Goal: Transaction & Acquisition: Purchase product/service

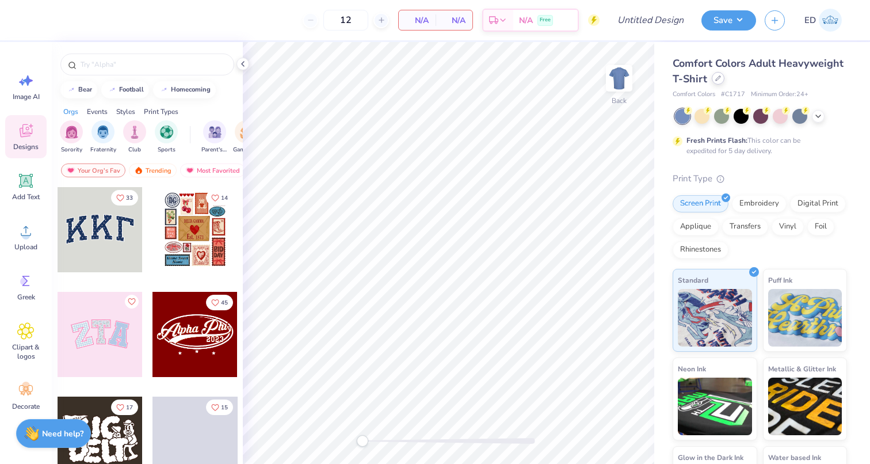
click at [718, 79] on icon at bounding box center [718, 78] width 6 height 6
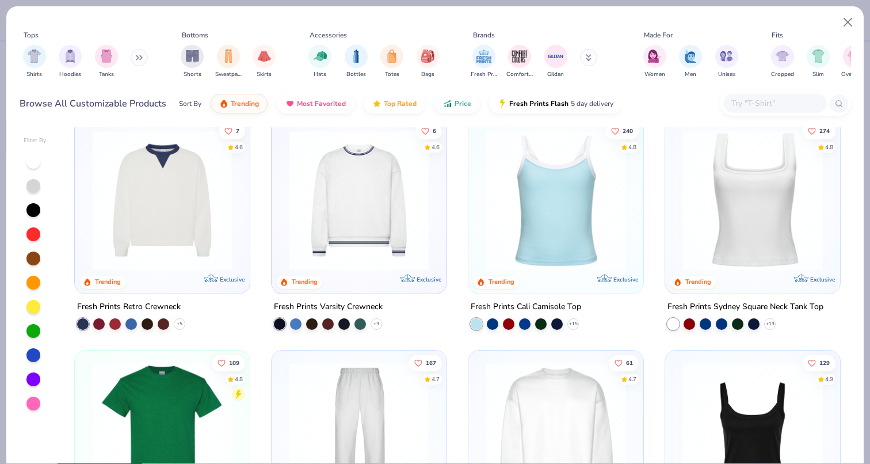
scroll to position [252, 0]
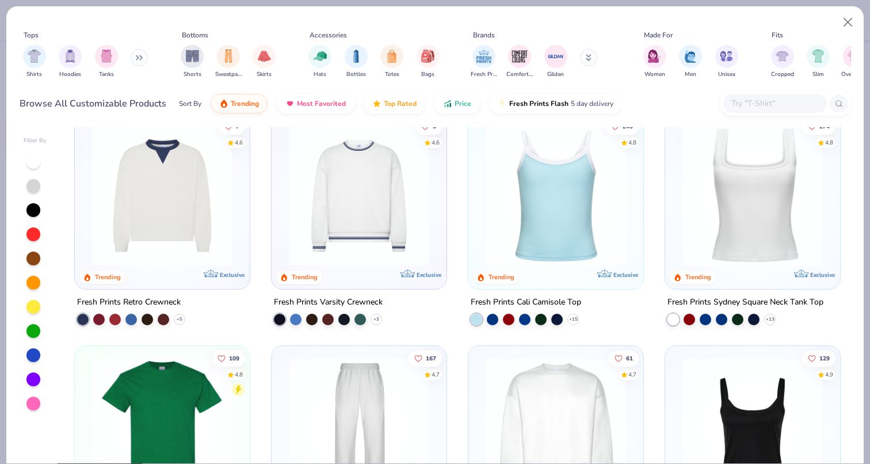
click at [387, 221] on img at bounding box center [359, 195] width 152 height 140
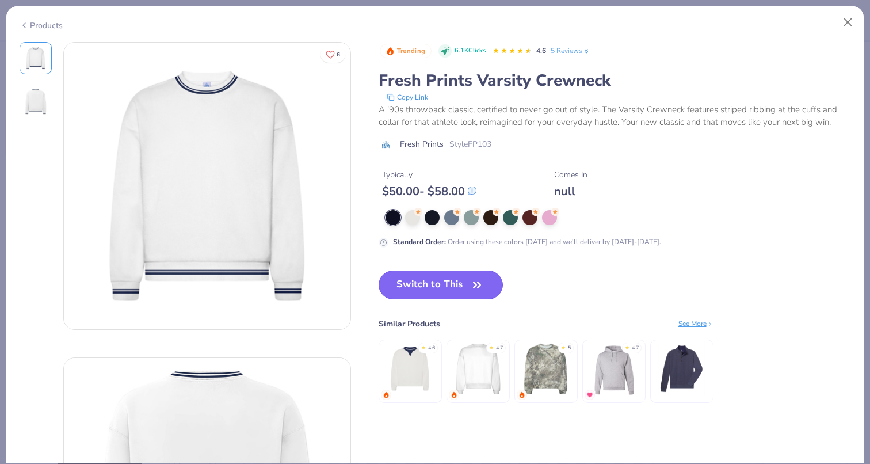
click at [440, 288] on button "Switch to This" at bounding box center [441, 285] width 125 height 29
type input "50"
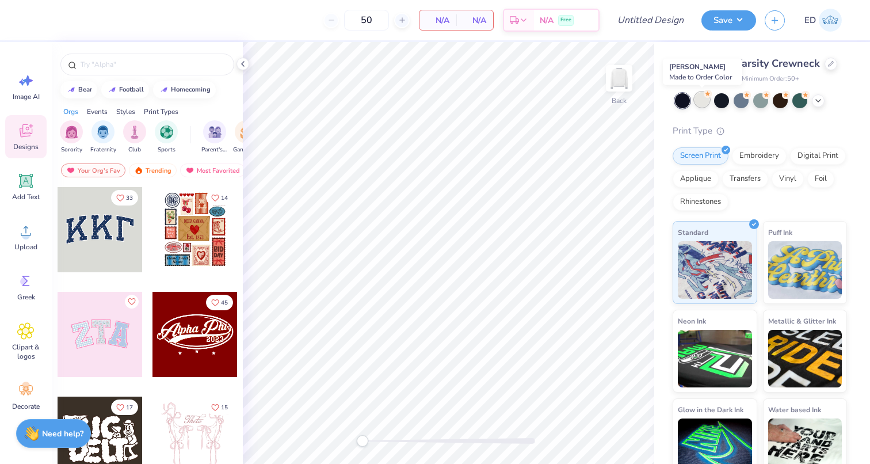
click at [700, 101] on div at bounding box center [702, 99] width 15 height 15
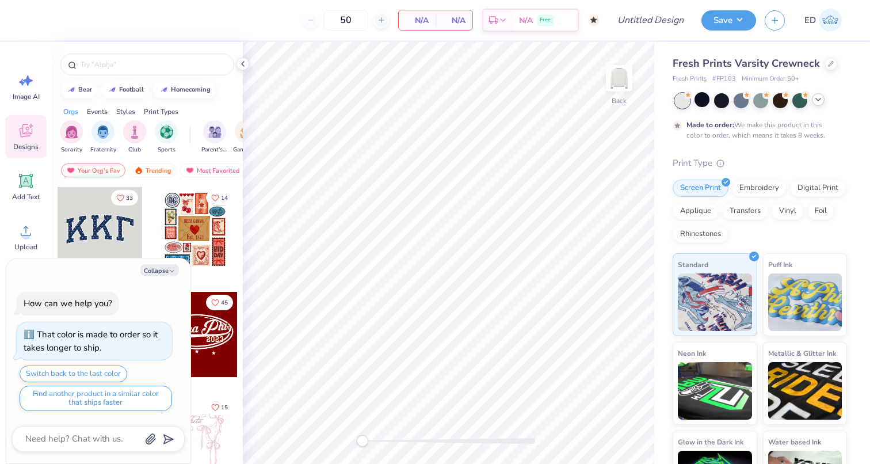
click at [817, 102] on icon at bounding box center [818, 99] width 9 height 9
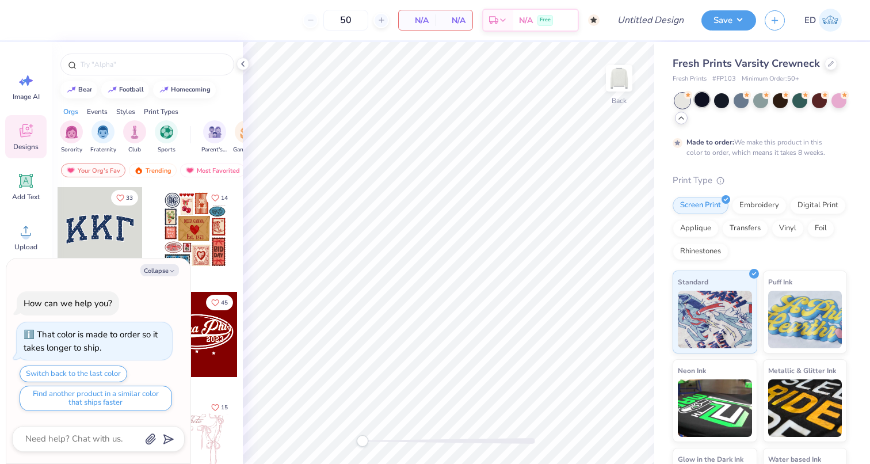
click at [704, 104] on div at bounding box center [702, 99] width 15 height 15
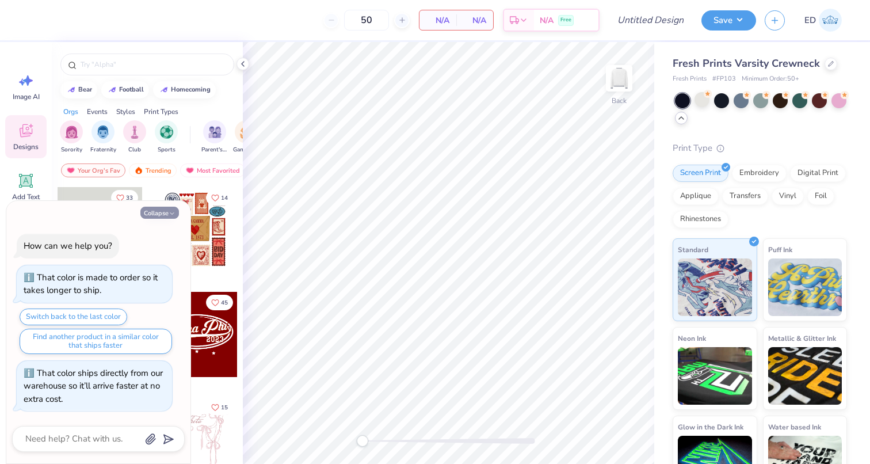
click at [176, 212] on button "Collapse" at bounding box center [159, 213] width 39 height 12
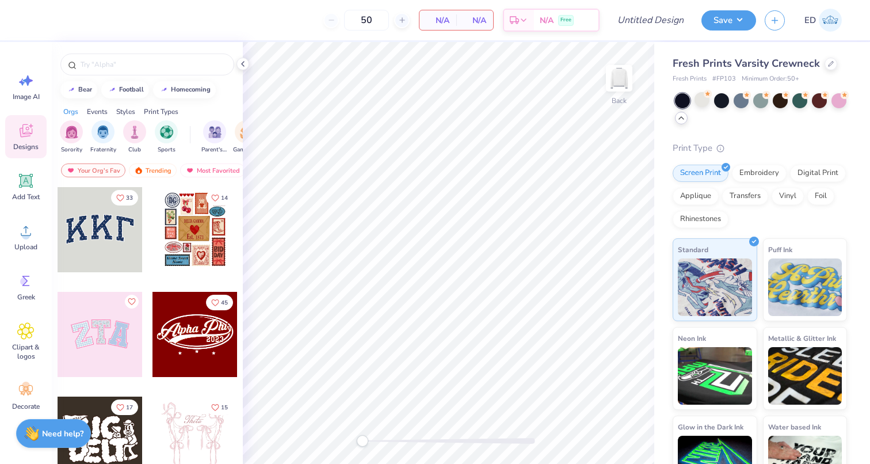
click at [92, 222] on div at bounding box center [100, 229] width 85 height 85
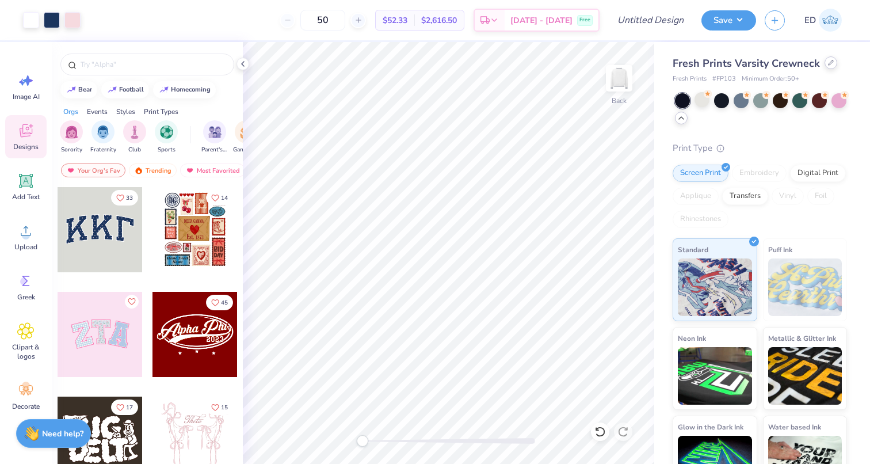
click at [828, 63] on icon at bounding box center [831, 63] width 6 height 6
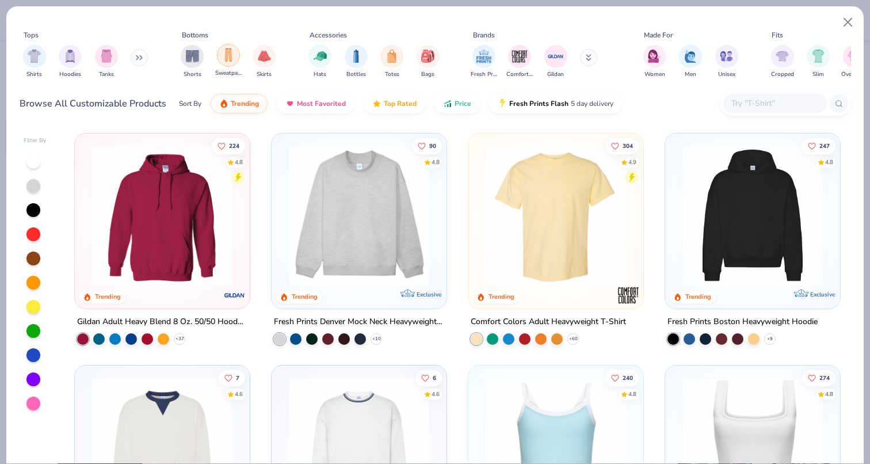
click at [228, 57] on img "filter for Sweatpants" at bounding box center [228, 54] width 13 height 13
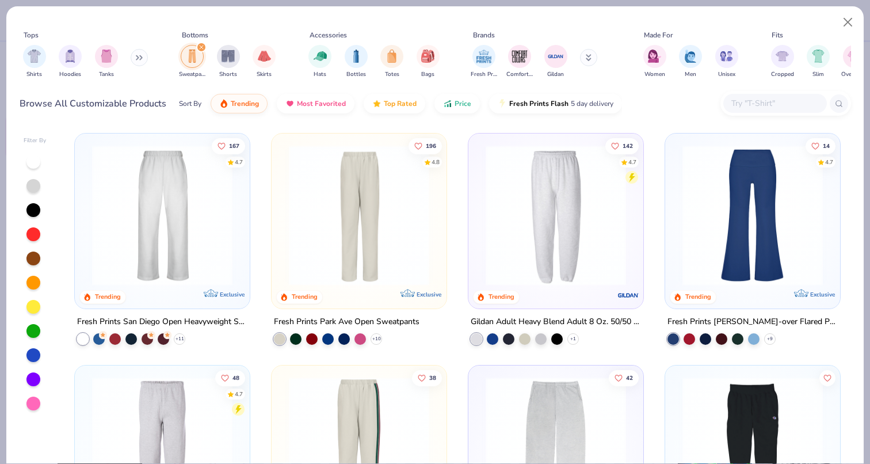
click at [204, 233] on img at bounding box center [162, 215] width 152 height 140
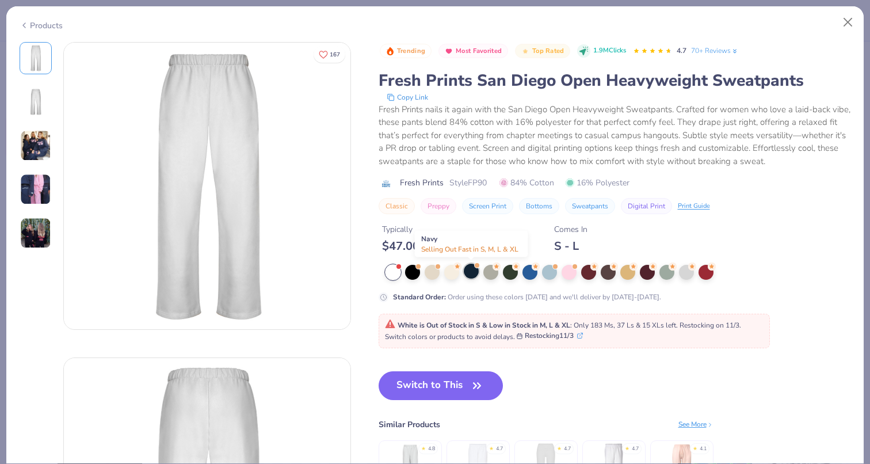
click at [473, 271] on div at bounding box center [471, 271] width 15 height 15
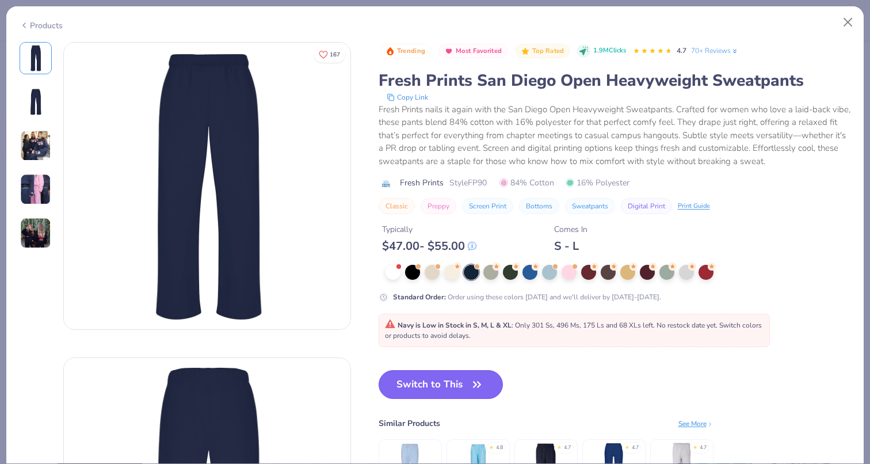
click at [449, 386] on button "Switch to This" at bounding box center [441, 384] width 125 height 29
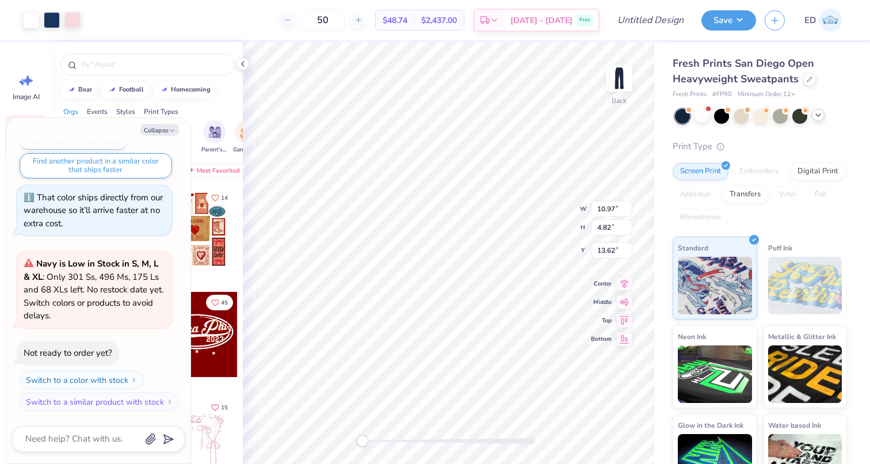
type textarea "x"
type input "6.12"
type input "2.69"
click at [55, 23] on div at bounding box center [52, 19] width 16 height 16
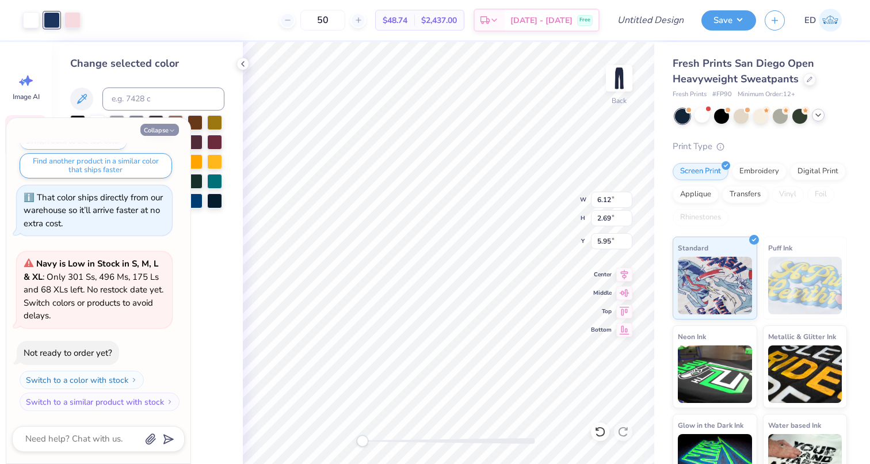
click at [167, 127] on button "Collapse" at bounding box center [159, 130] width 39 height 12
type textarea "x"
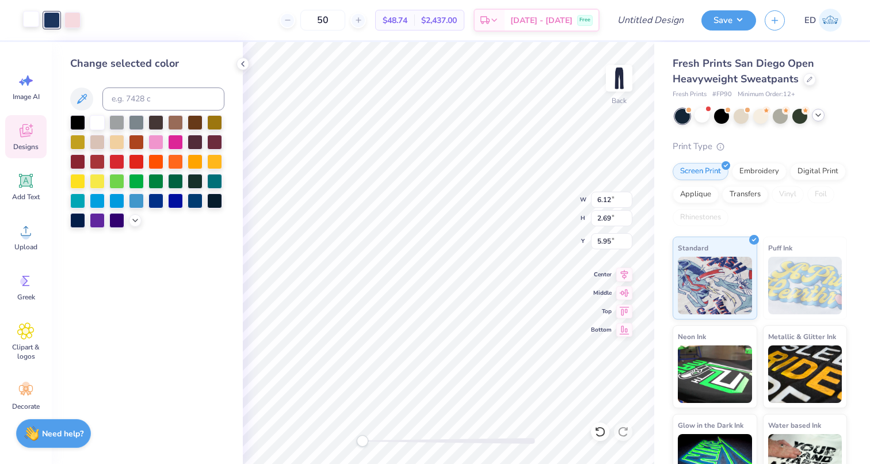
click at [33, 22] on div at bounding box center [31, 19] width 16 height 16
click at [114, 123] on div at bounding box center [116, 121] width 15 height 15
type input "5.96"
click at [49, 22] on div at bounding box center [52, 19] width 16 height 16
click at [94, 118] on div at bounding box center [97, 121] width 15 height 15
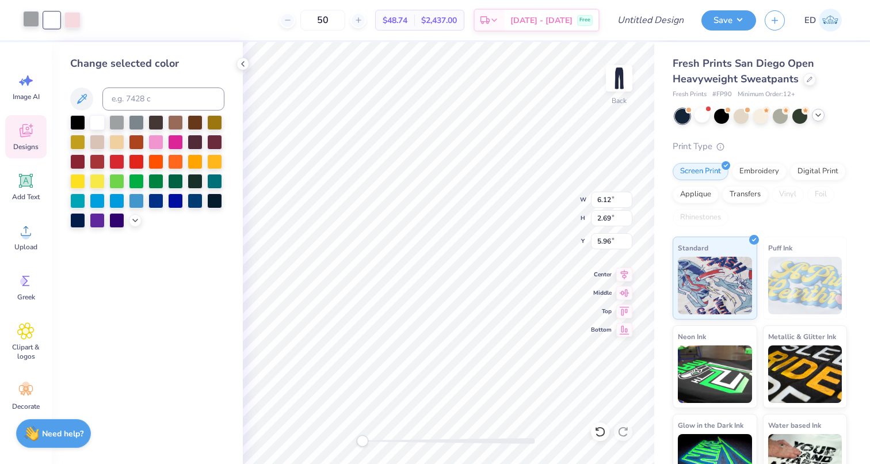
click at [30, 22] on div at bounding box center [31, 19] width 16 height 16
click at [197, 200] on div at bounding box center [195, 199] width 15 height 15
click at [219, 200] on div at bounding box center [214, 199] width 15 height 15
click at [100, 219] on div at bounding box center [97, 219] width 15 height 15
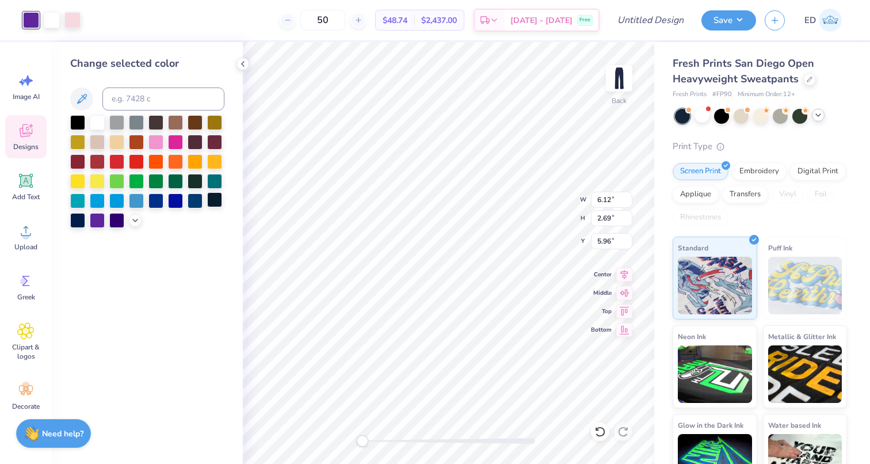
click at [210, 198] on div at bounding box center [214, 199] width 15 height 15
click at [134, 219] on polyline at bounding box center [135, 219] width 5 height 2
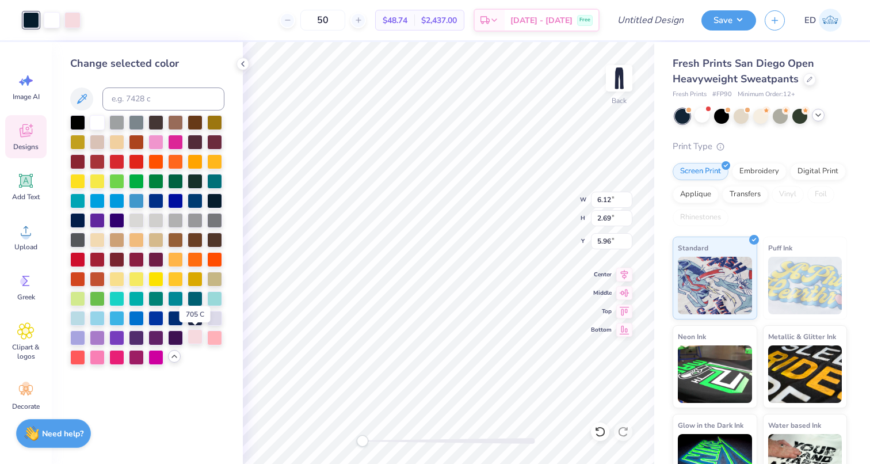
click at [200, 342] on div at bounding box center [195, 336] width 15 height 15
click at [600, 430] on icon at bounding box center [601, 432] width 12 height 12
click at [31, 20] on div at bounding box center [31, 19] width 16 height 16
click at [102, 222] on div at bounding box center [97, 219] width 15 height 15
click at [71, 22] on div at bounding box center [72, 19] width 16 height 16
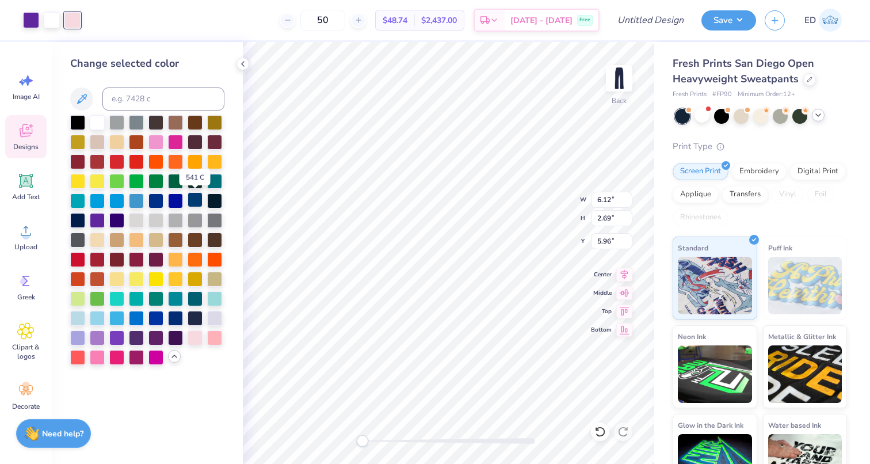
click at [192, 201] on div at bounding box center [195, 199] width 15 height 15
click at [213, 201] on div at bounding box center [214, 199] width 15 height 15
click at [160, 200] on div at bounding box center [155, 199] width 15 height 15
click at [193, 201] on div at bounding box center [195, 199] width 15 height 15
click at [28, 20] on div at bounding box center [31, 19] width 16 height 16
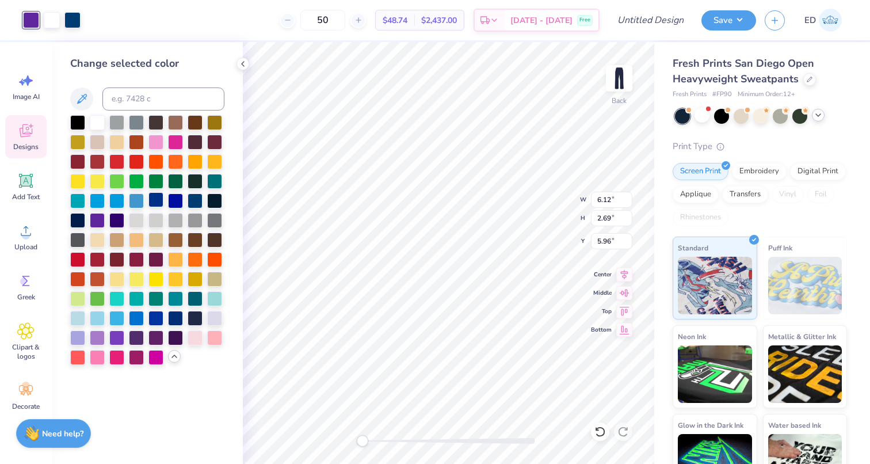
click at [161, 200] on div at bounding box center [155, 199] width 15 height 15
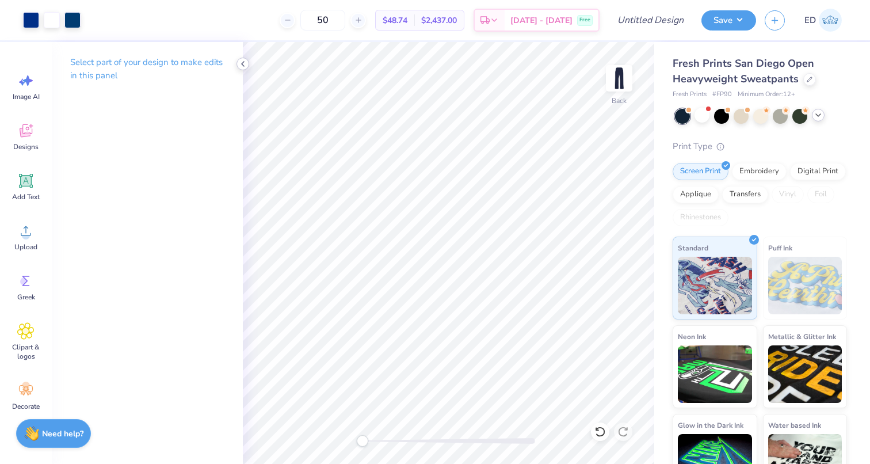
click at [241, 63] on icon at bounding box center [242, 63] width 9 height 9
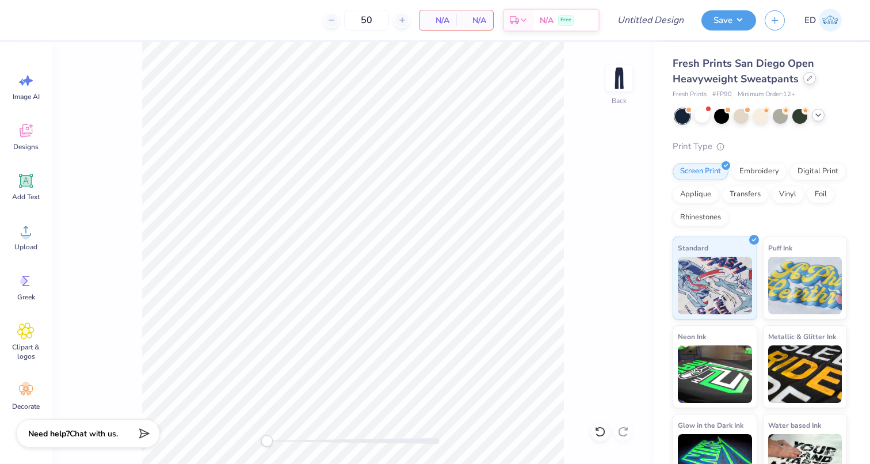
click at [813, 79] on div at bounding box center [809, 78] width 13 height 13
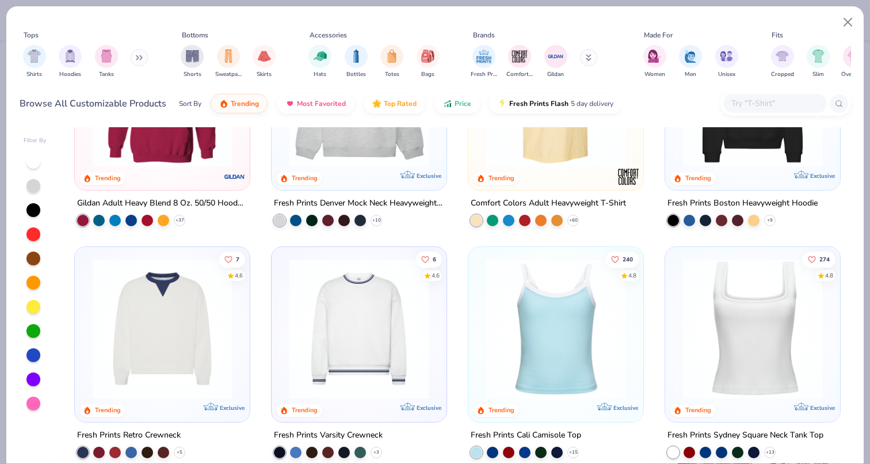
scroll to position [134, 0]
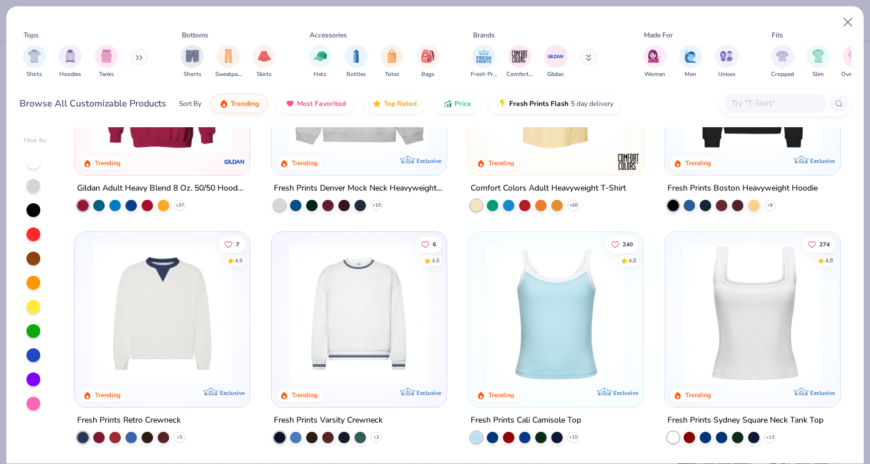
click at [167, 342] on img at bounding box center [162, 313] width 152 height 140
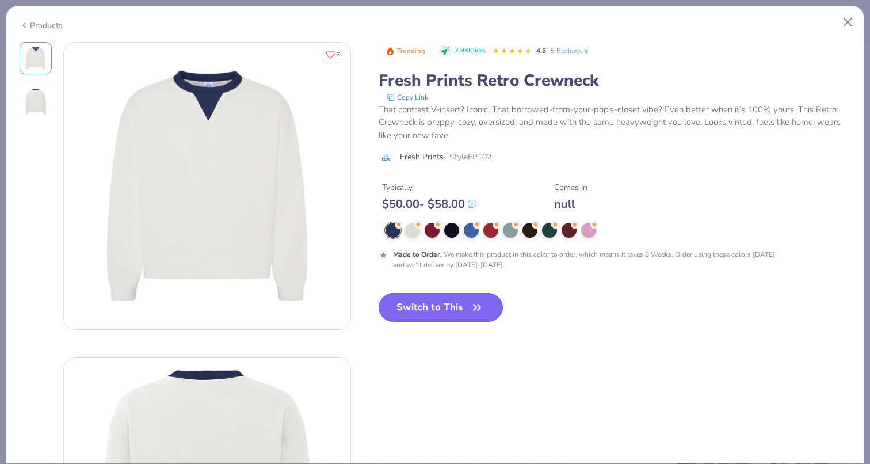
click at [416, 320] on button "Switch to This" at bounding box center [441, 307] width 125 height 29
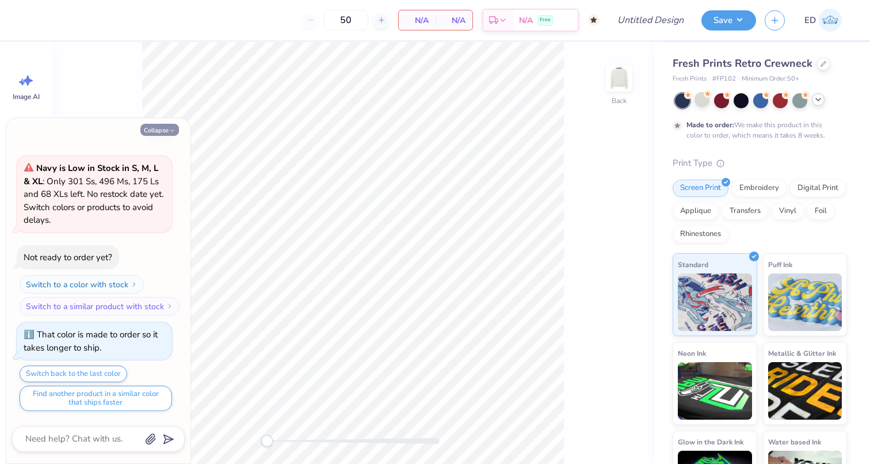
click at [163, 131] on button "Collapse" at bounding box center [159, 130] width 39 height 12
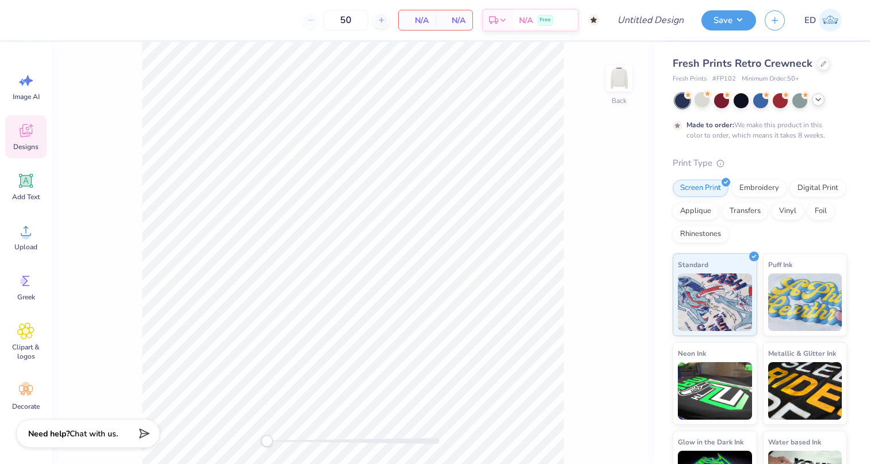
click at [26, 138] on icon at bounding box center [25, 130] width 17 height 17
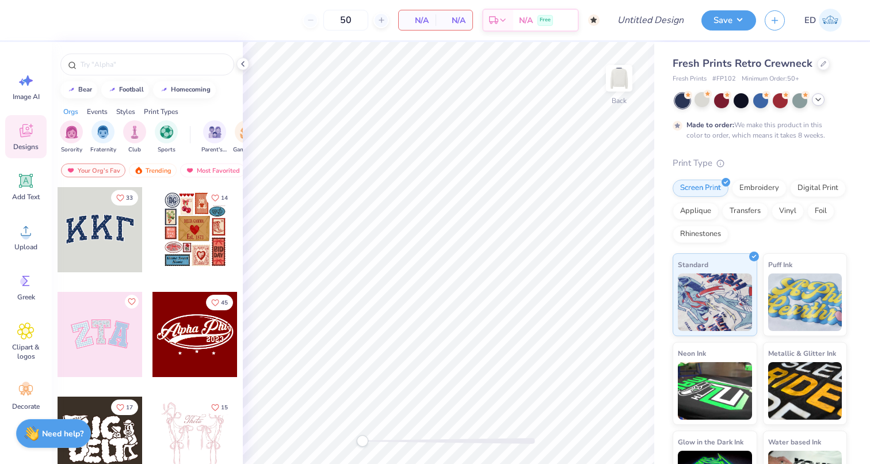
click at [104, 226] on div at bounding box center [100, 229] width 85 height 85
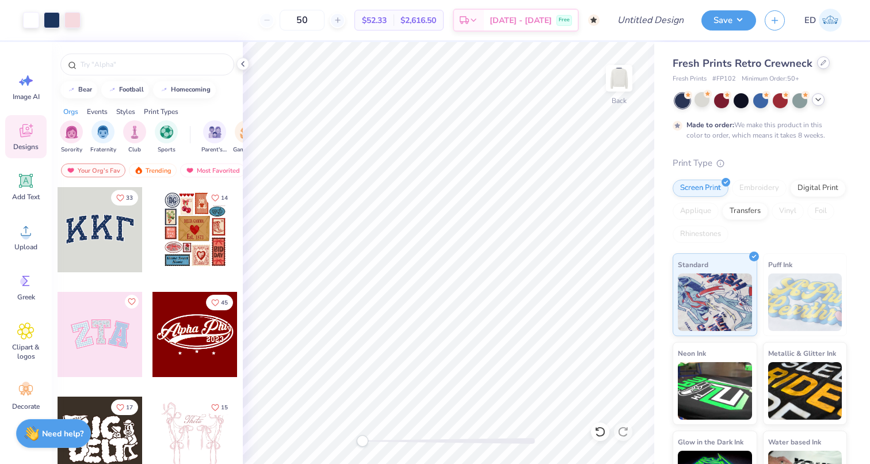
click at [818, 66] on div at bounding box center [823, 62] width 13 height 13
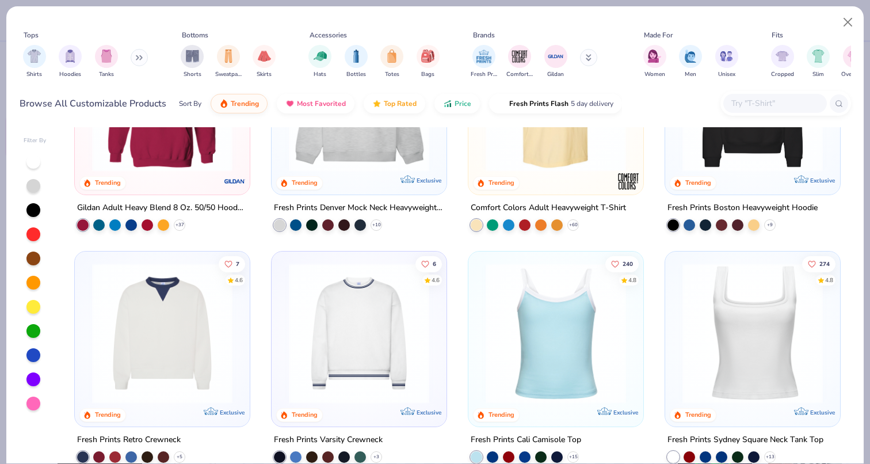
scroll to position [164, 0]
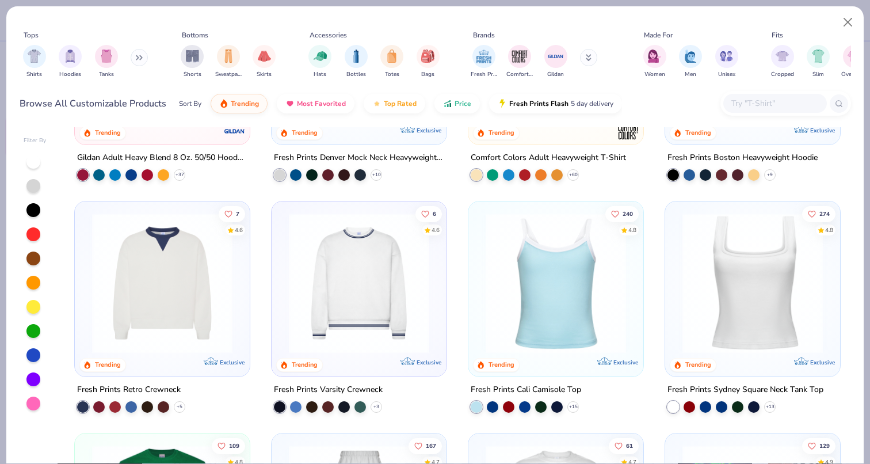
click at [337, 266] on img at bounding box center [359, 283] width 152 height 140
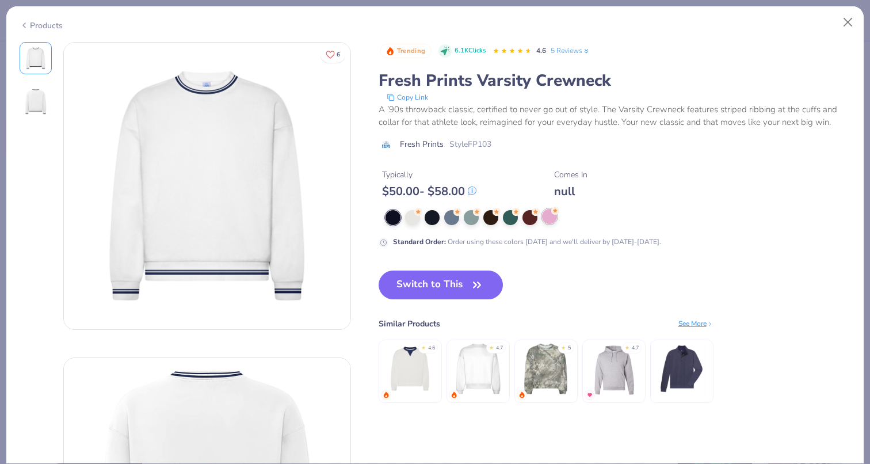
click at [553, 216] on div at bounding box center [549, 216] width 15 height 15
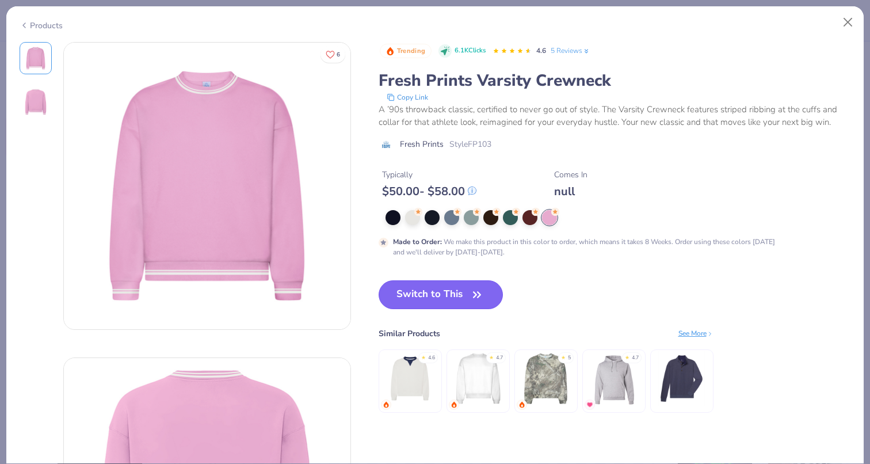
click at [439, 288] on button "Switch to This" at bounding box center [441, 294] width 125 height 29
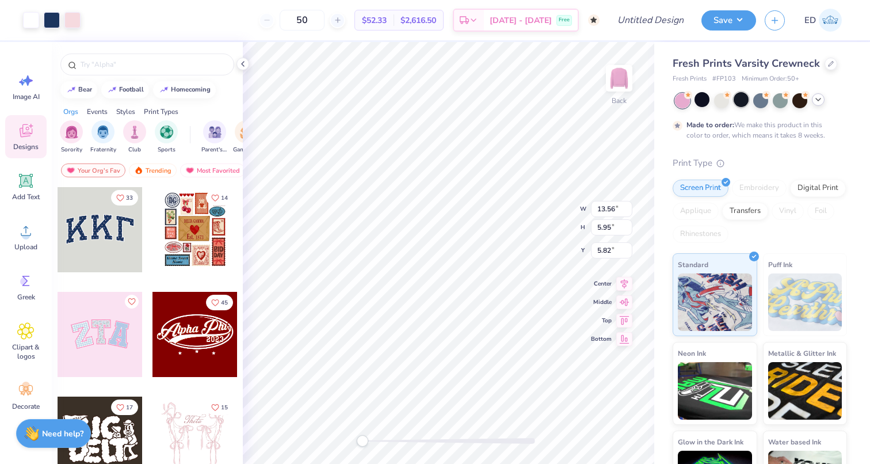
click at [741, 95] on div at bounding box center [741, 99] width 15 height 15
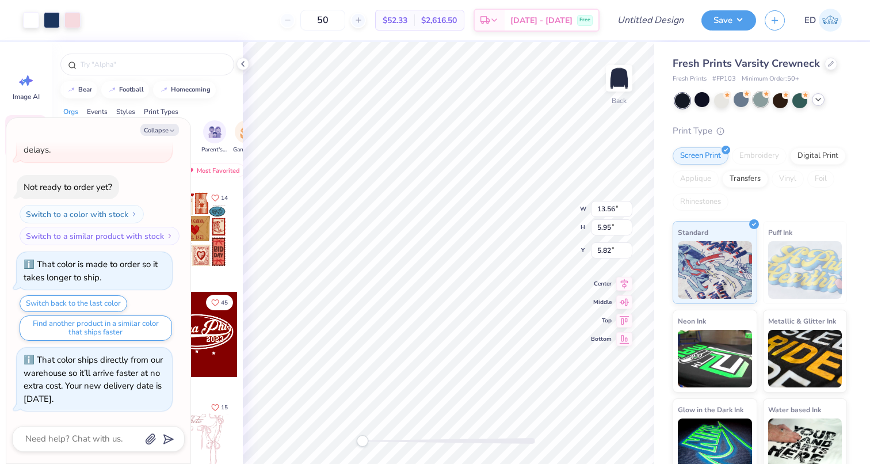
click at [759, 98] on div at bounding box center [760, 99] width 15 height 15
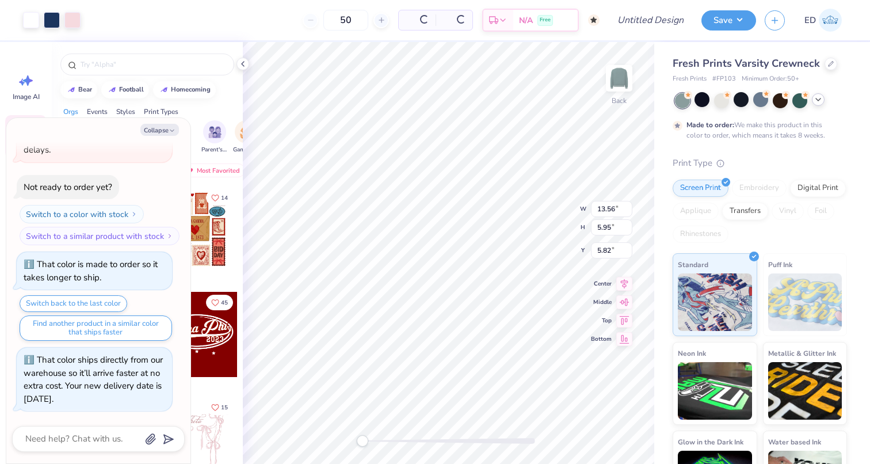
scroll to position [367, 0]
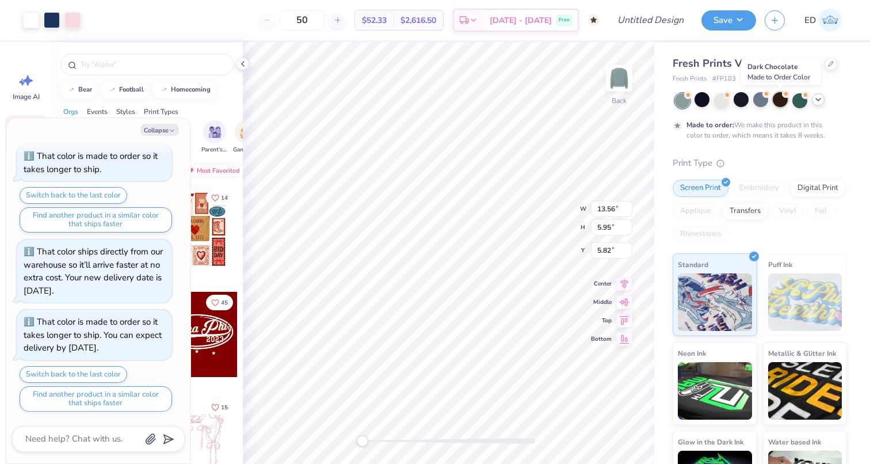
click at [778, 99] on div at bounding box center [780, 99] width 15 height 15
click at [796, 98] on div at bounding box center [800, 99] width 15 height 15
click at [813, 100] on div at bounding box center [818, 99] width 13 height 13
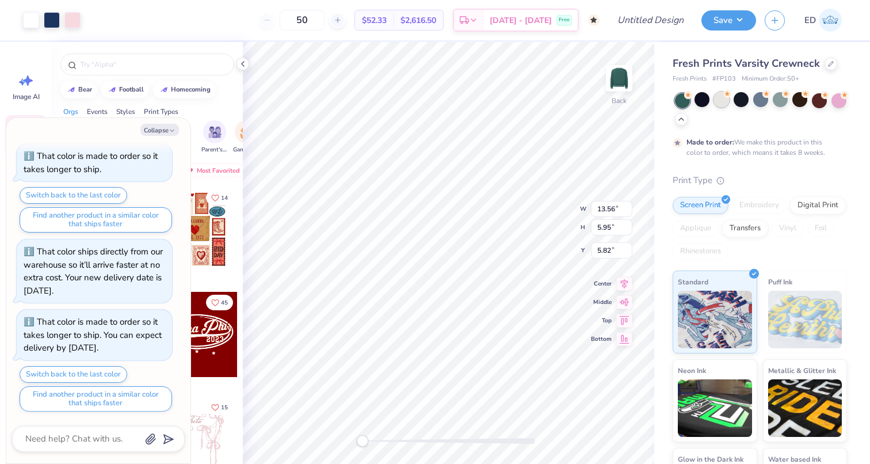
click at [726, 99] on div at bounding box center [721, 99] width 15 height 15
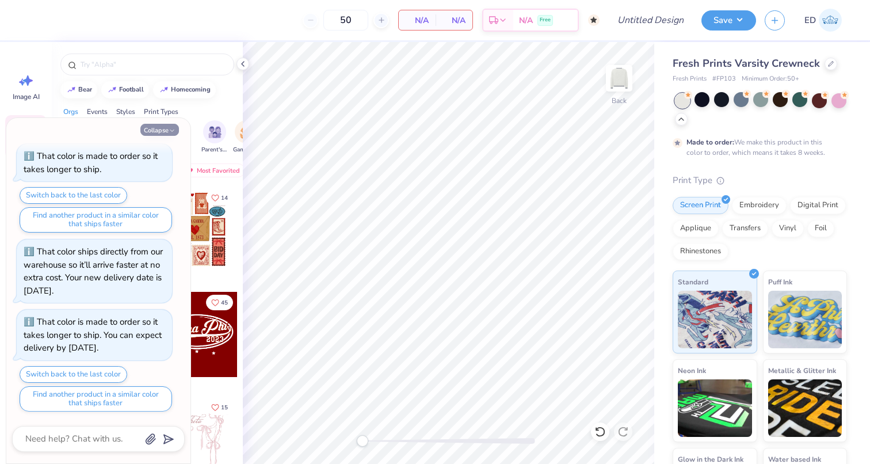
click at [171, 128] on icon "button" at bounding box center [172, 130] width 7 height 7
type textarea "x"
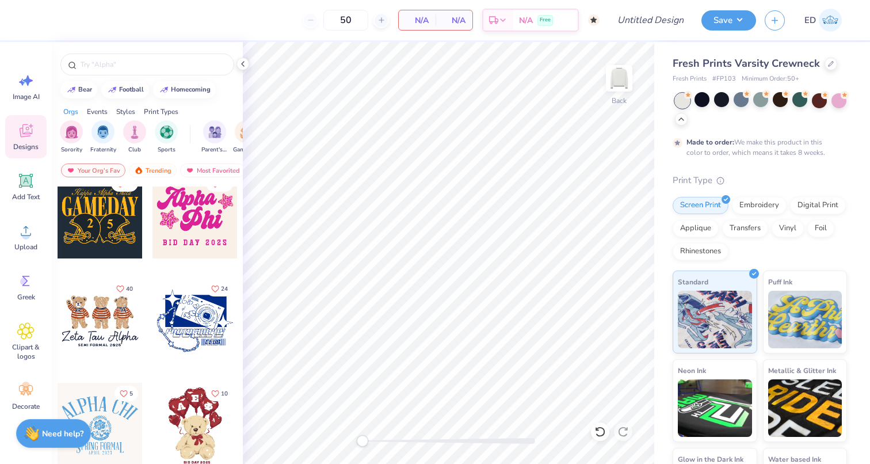
scroll to position [609, 0]
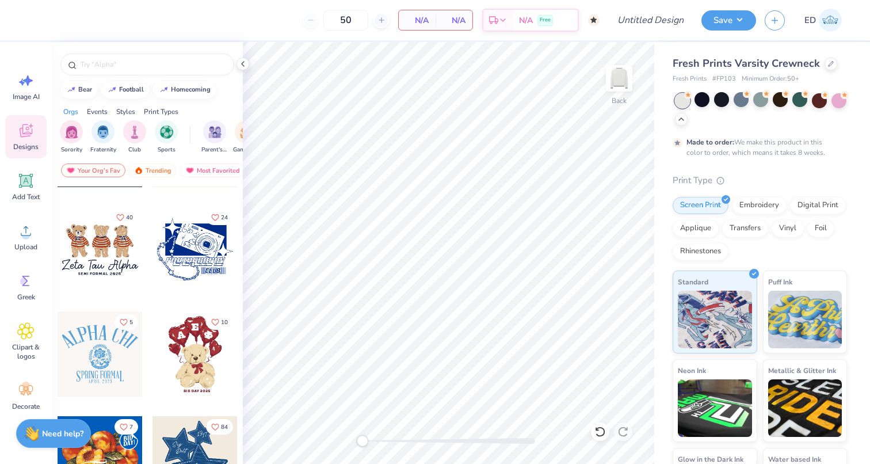
click at [190, 255] on div at bounding box center [195, 249] width 85 height 85
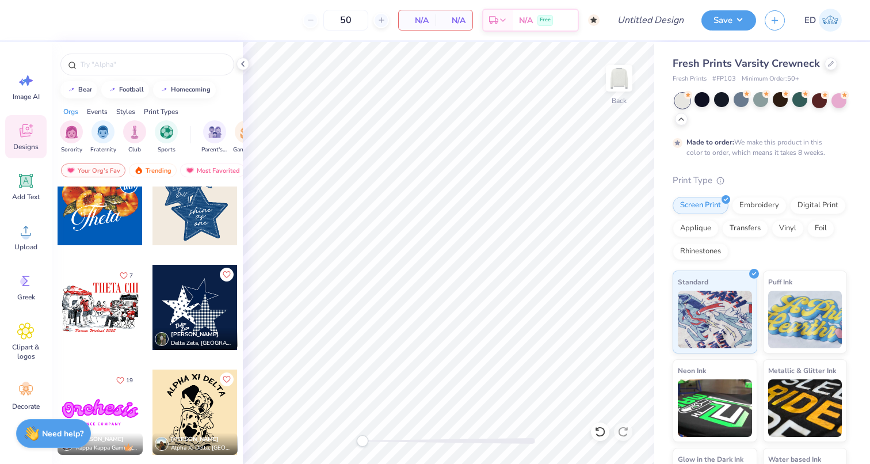
scroll to position [863, 0]
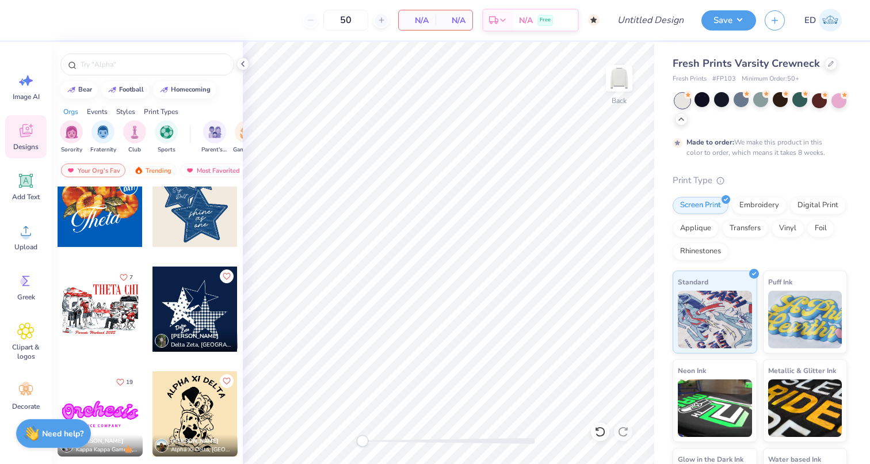
click at [186, 299] on div at bounding box center [195, 308] width 85 height 85
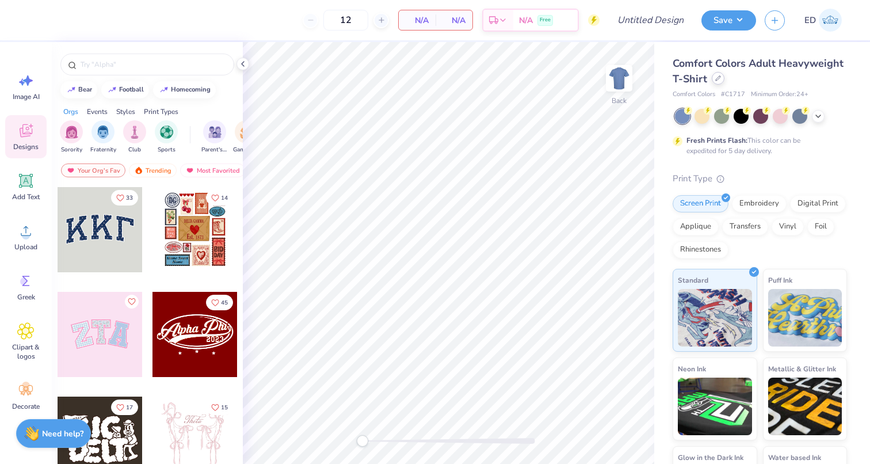
click at [719, 82] on div at bounding box center [718, 78] width 13 height 13
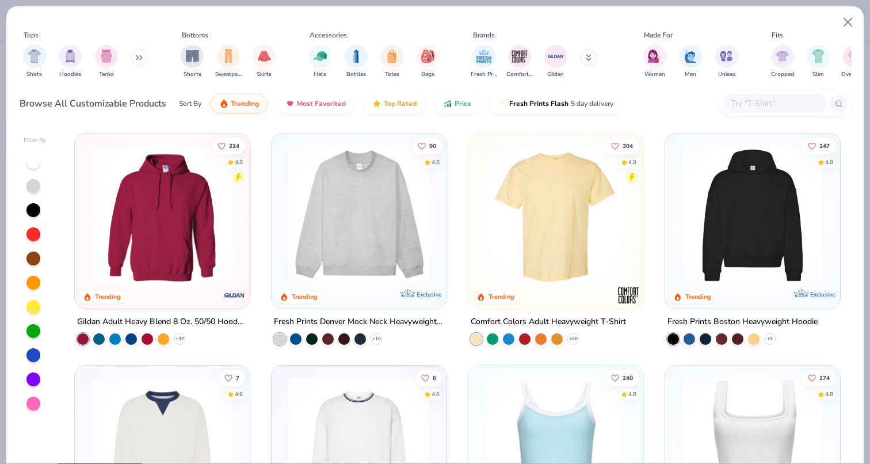
scroll to position [174, 0]
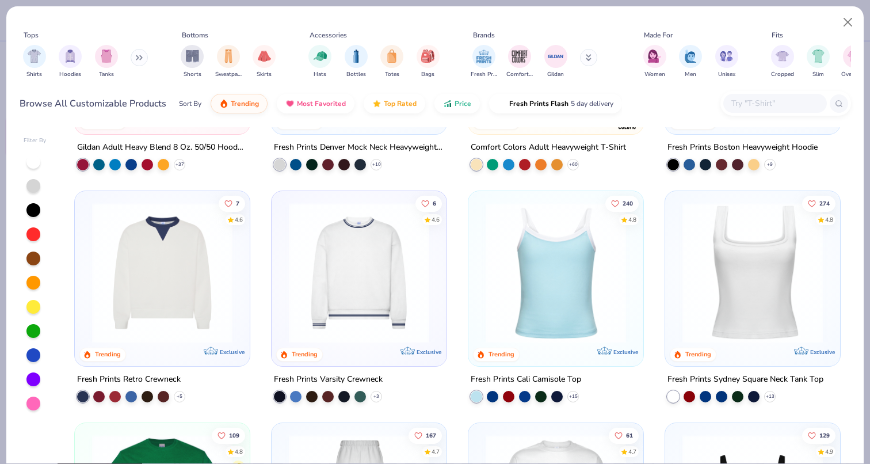
click at [329, 323] on img at bounding box center [359, 273] width 152 height 140
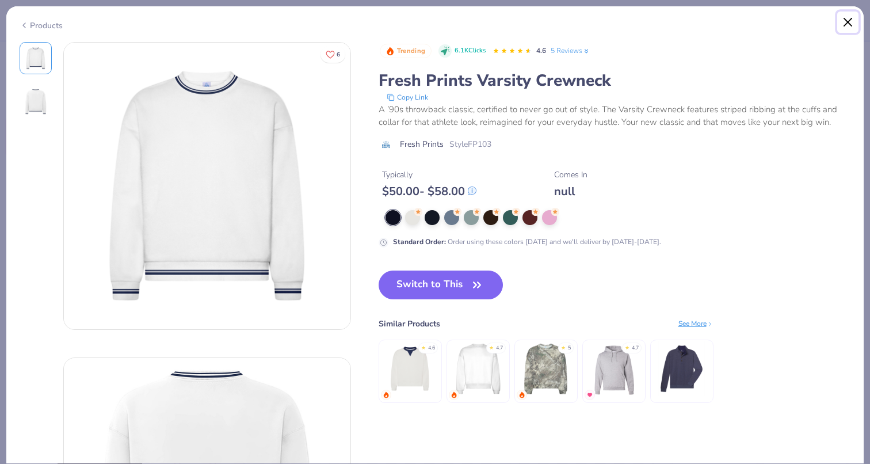
click at [847, 23] on button "Close" at bounding box center [848, 23] width 22 height 22
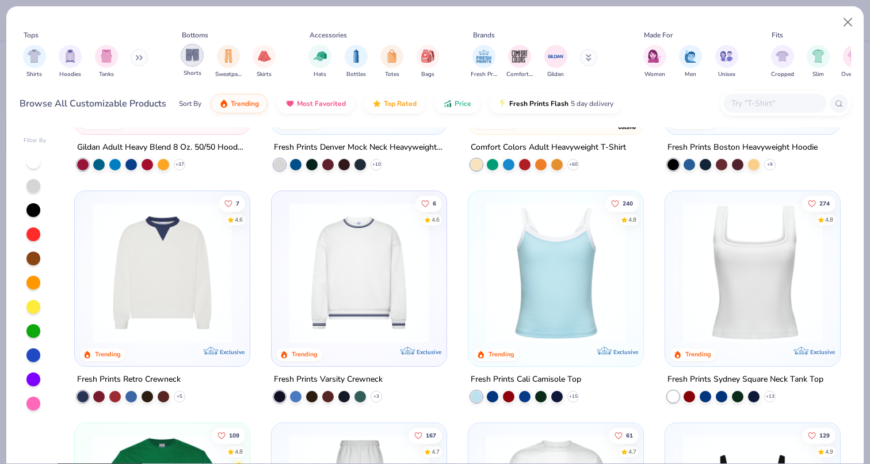
click at [235, 64] on div "Sweatpants" at bounding box center [228, 62] width 26 height 34
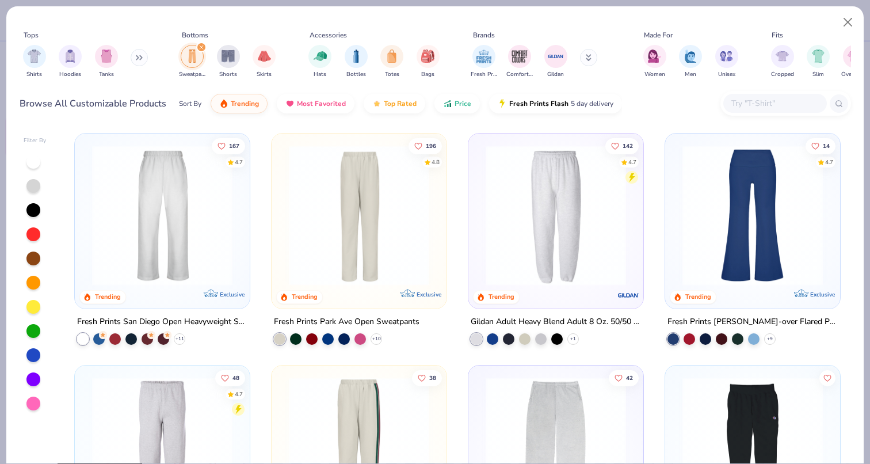
click at [284, 222] on img at bounding box center [359, 215] width 152 height 140
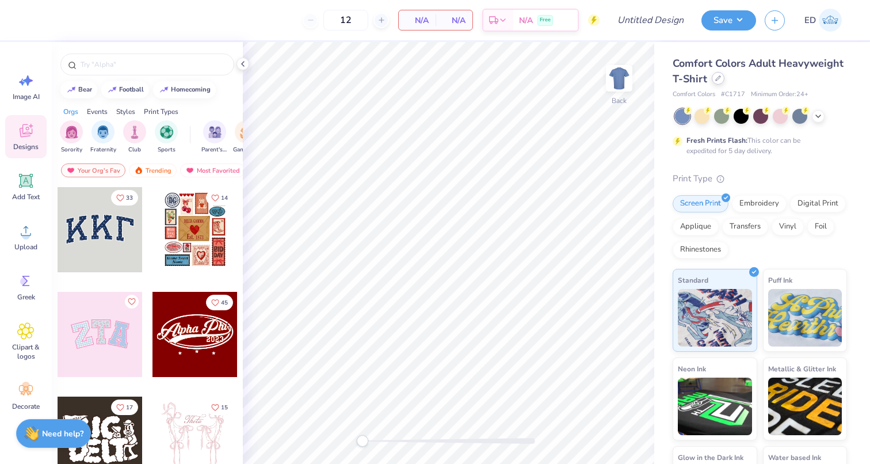
click at [717, 76] on icon at bounding box center [718, 78] width 6 height 6
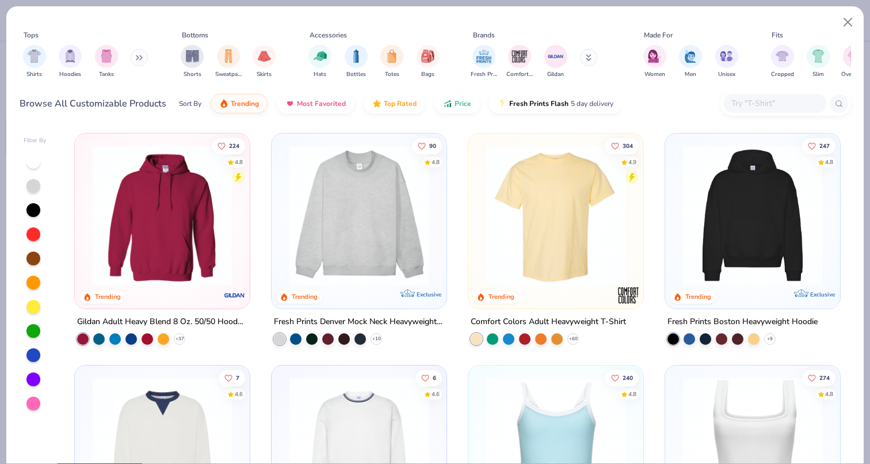
scroll to position [200, 0]
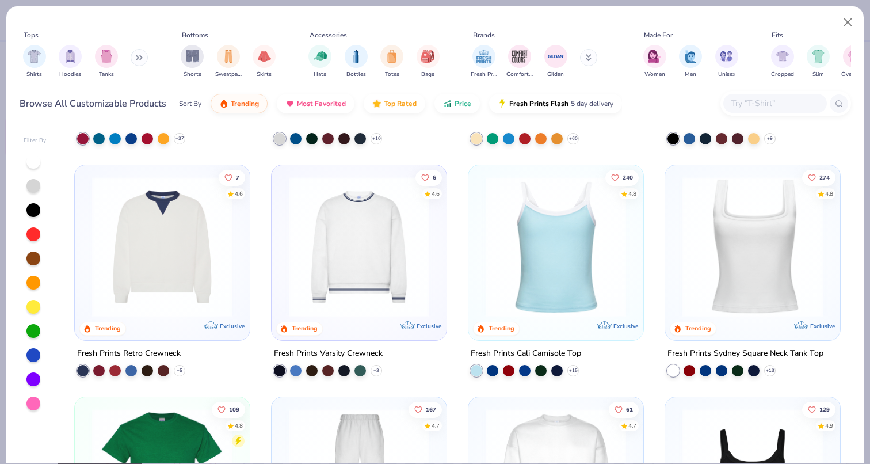
click at [166, 257] on img at bounding box center [162, 247] width 152 height 140
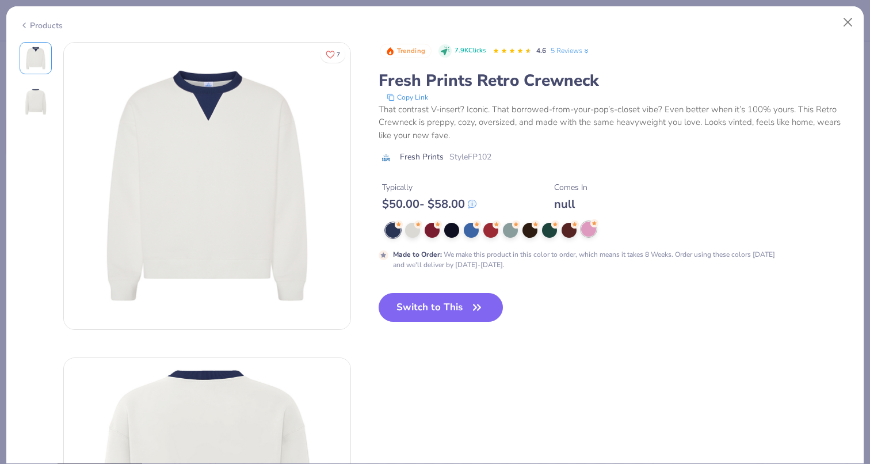
click at [594, 229] on div at bounding box center [588, 229] width 15 height 15
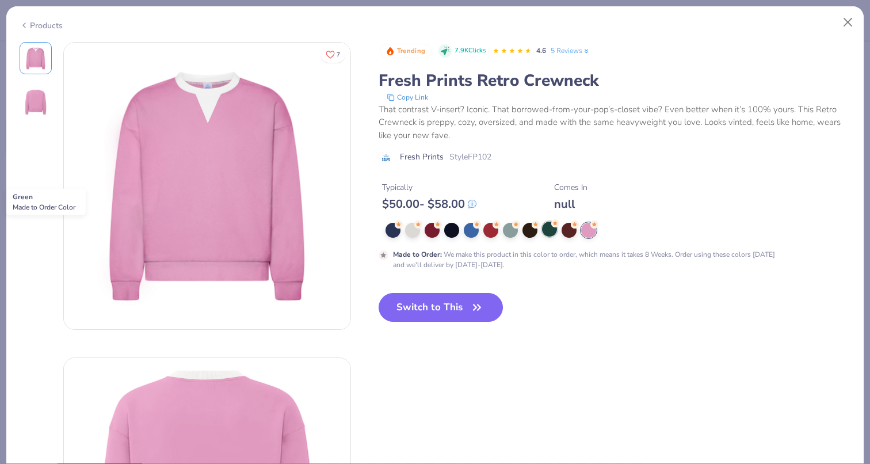
click at [549, 231] on div at bounding box center [549, 229] width 15 height 15
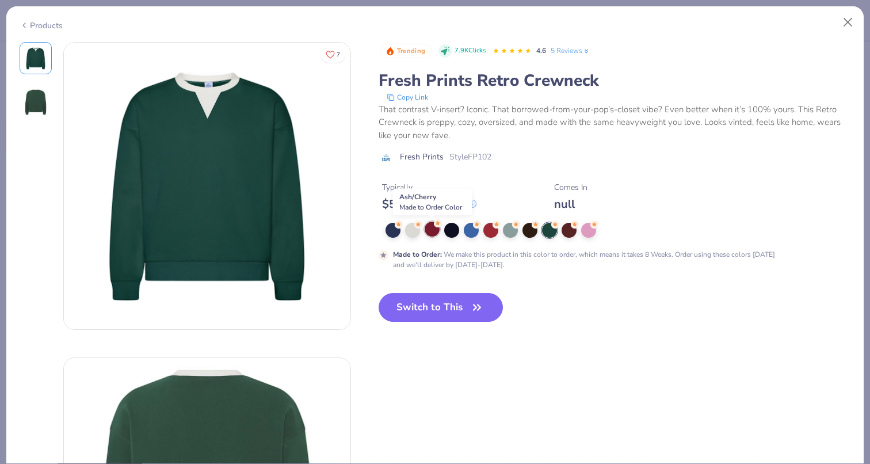
click at [437, 227] on circle at bounding box center [438, 223] width 8 height 8
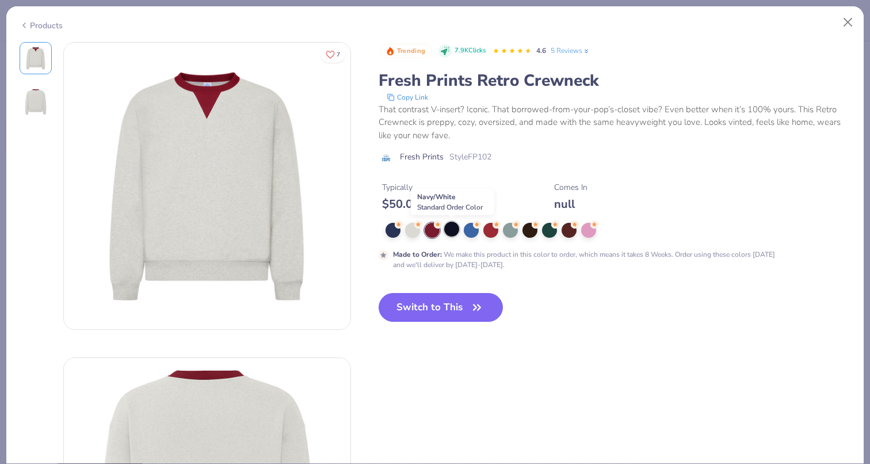
click at [453, 230] on div at bounding box center [451, 229] width 15 height 15
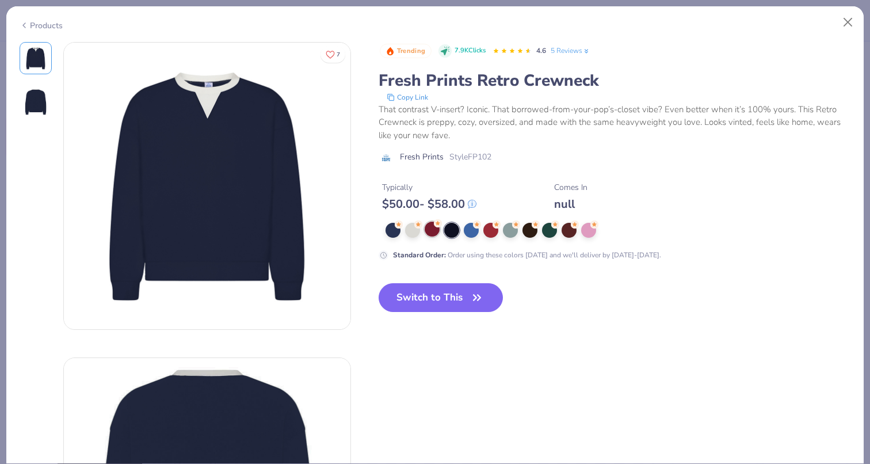
click at [425, 230] on div at bounding box center [432, 229] width 15 height 15
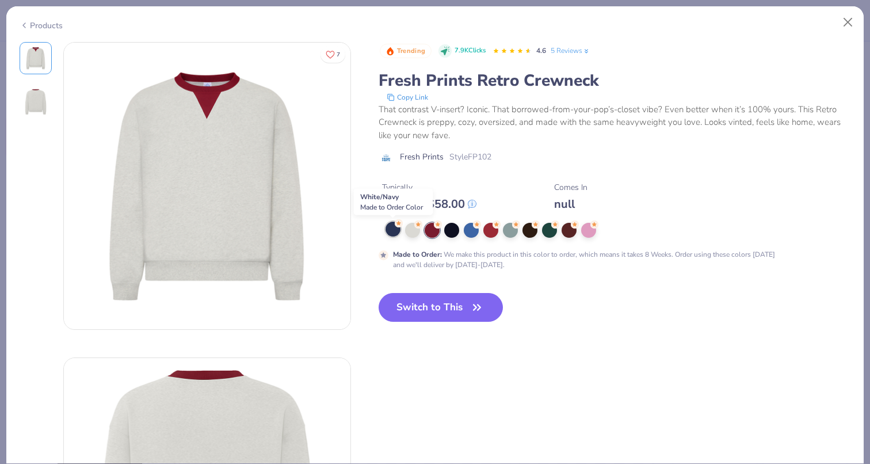
click at [386, 229] on div at bounding box center [393, 229] width 15 height 15
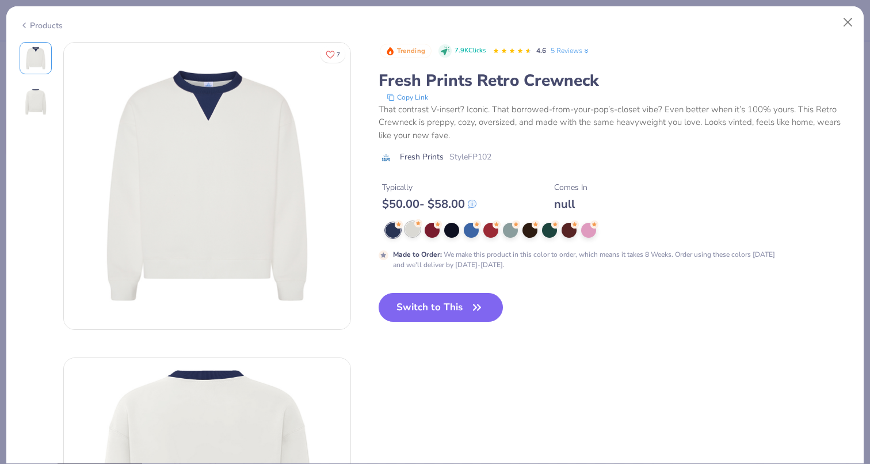
click at [410, 230] on div at bounding box center [412, 229] width 15 height 15
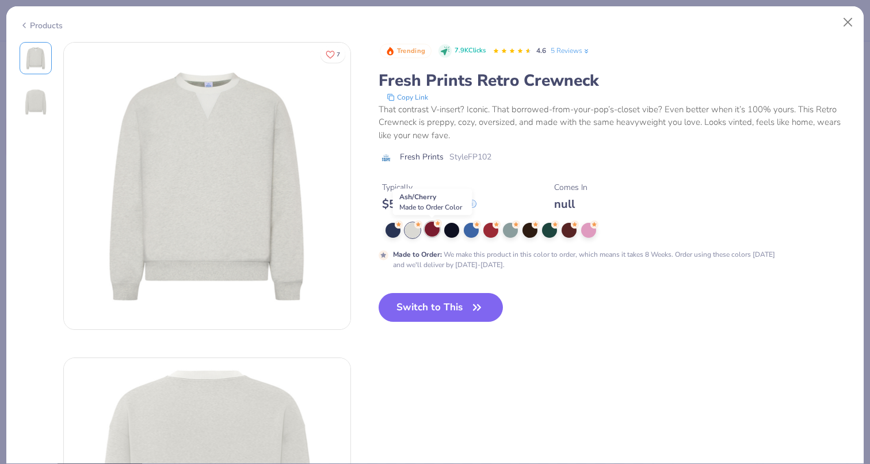
click at [435, 230] on div at bounding box center [432, 229] width 15 height 15
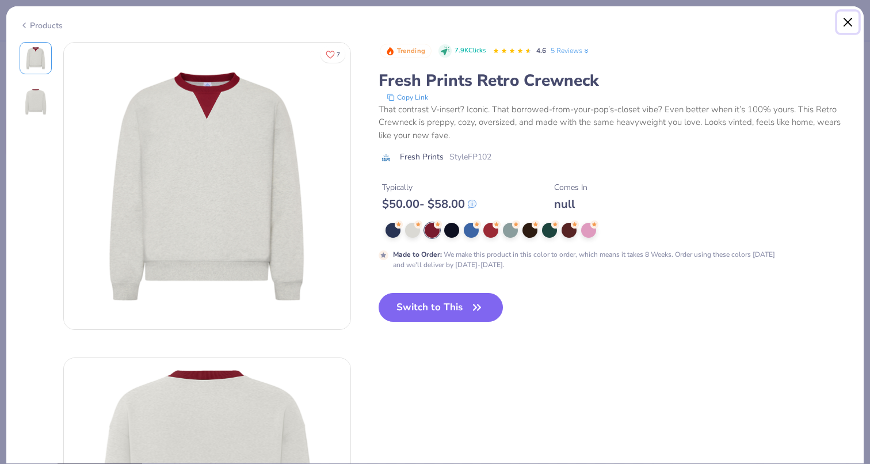
click at [845, 19] on button "Close" at bounding box center [848, 23] width 22 height 22
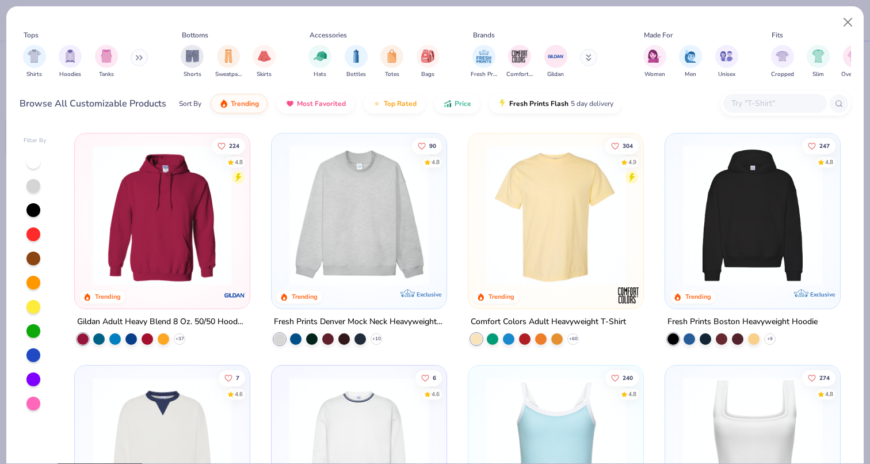
click at [376, 233] on img at bounding box center [359, 215] width 152 height 140
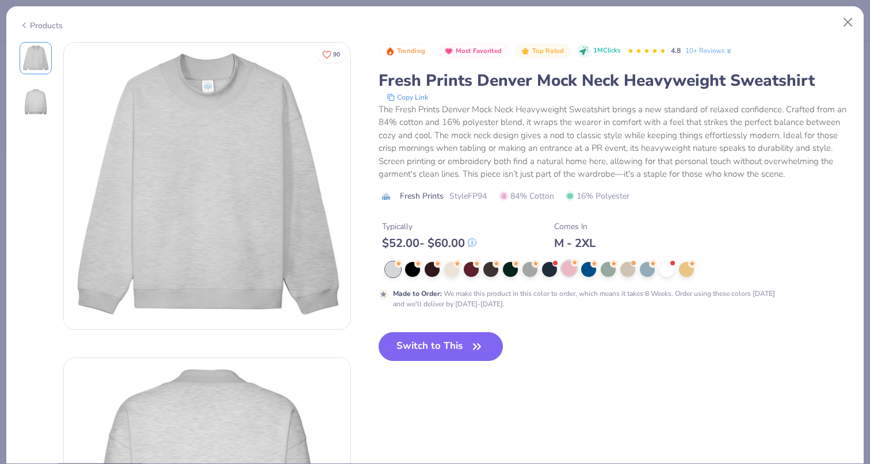
click at [569, 265] on div at bounding box center [569, 268] width 15 height 15
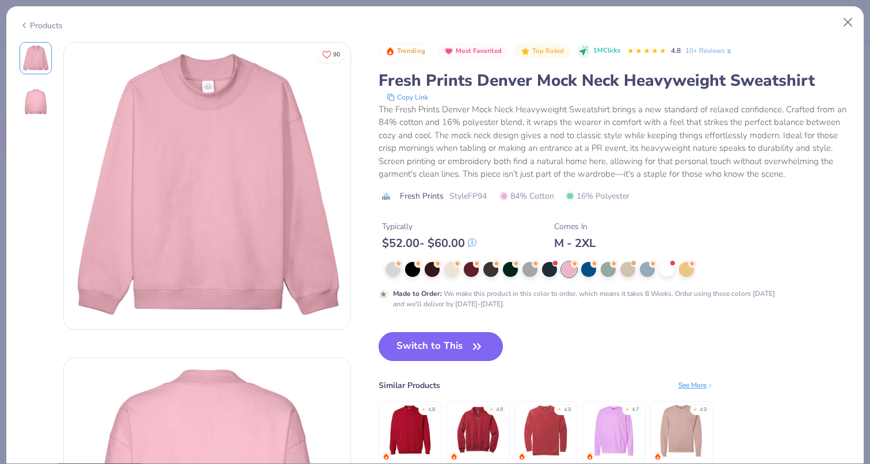
click at [450, 340] on button "Switch to This" at bounding box center [441, 346] width 125 height 29
type input "50"
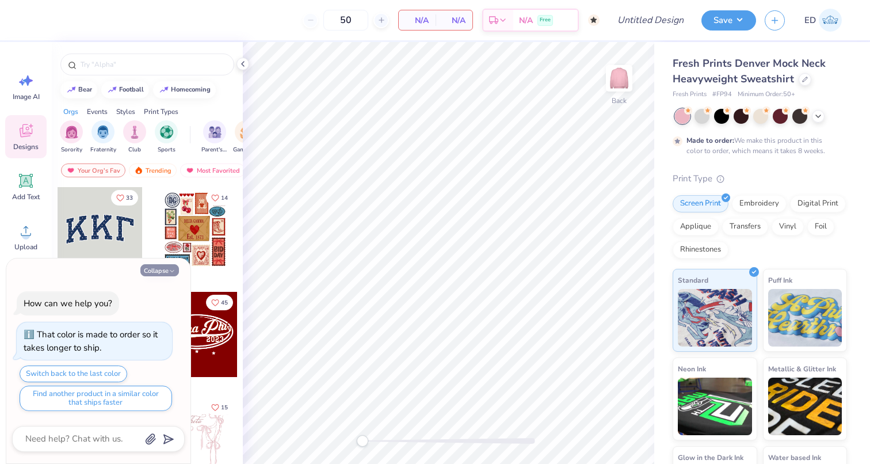
click at [169, 266] on button "Collapse" at bounding box center [159, 270] width 39 height 12
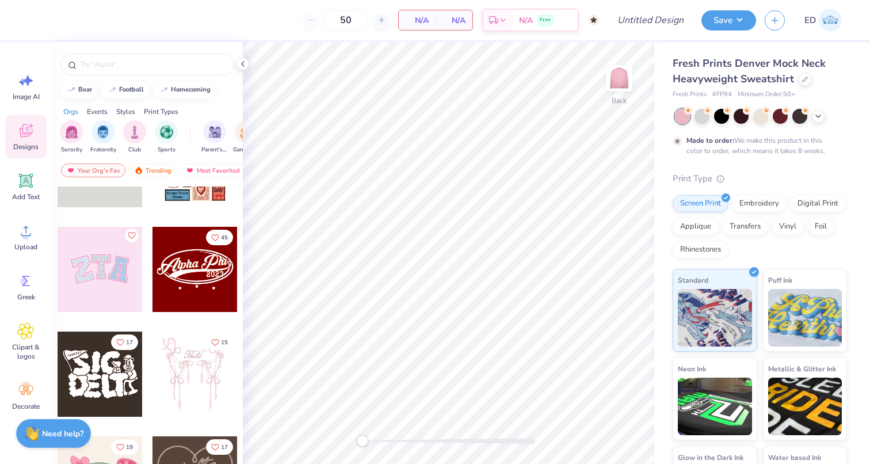
scroll to position [76, 0]
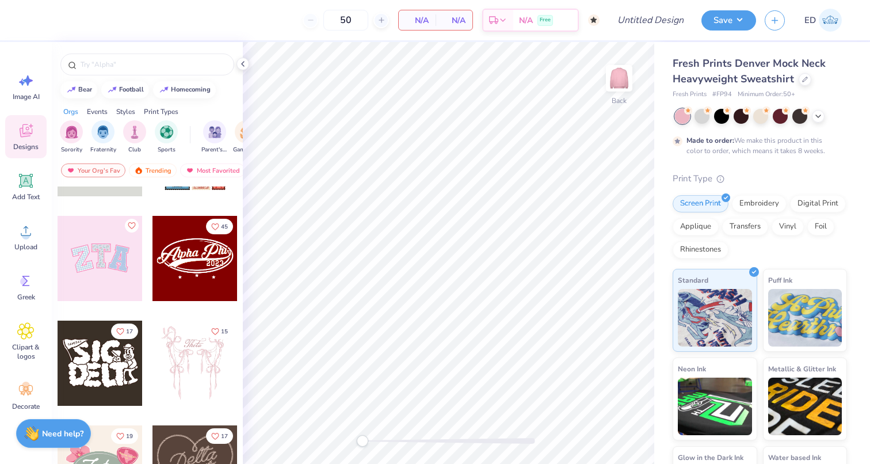
click at [103, 271] on div at bounding box center [100, 258] width 85 height 85
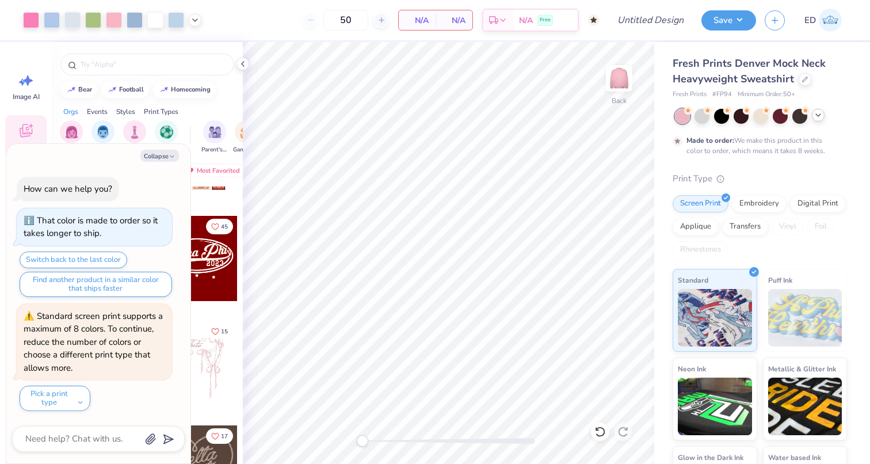
click at [814, 117] on icon at bounding box center [818, 115] width 9 height 9
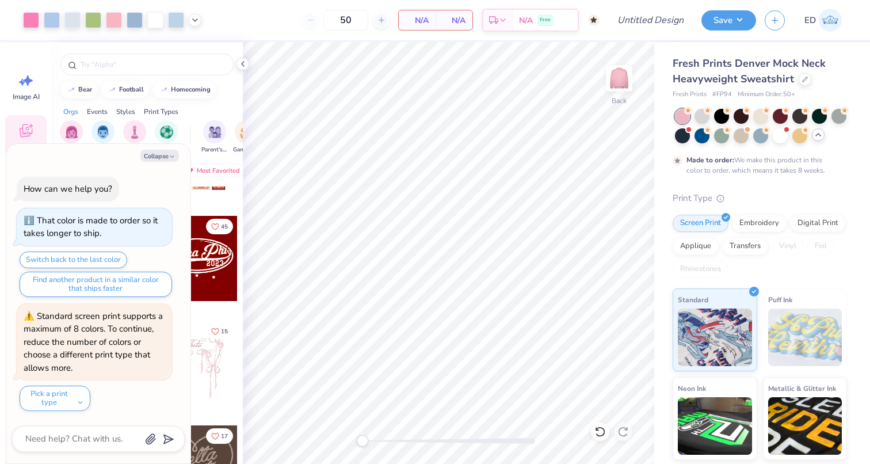
click at [752, 135] on div at bounding box center [761, 126] width 172 height 35
click at [761, 135] on div at bounding box center [760, 134] width 15 height 15
click at [726, 134] on div at bounding box center [721, 134] width 15 height 15
click at [764, 136] on div at bounding box center [760, 134] width 15 height 15
type textarea "x"
